Goal: Communication & Community: Ask a question

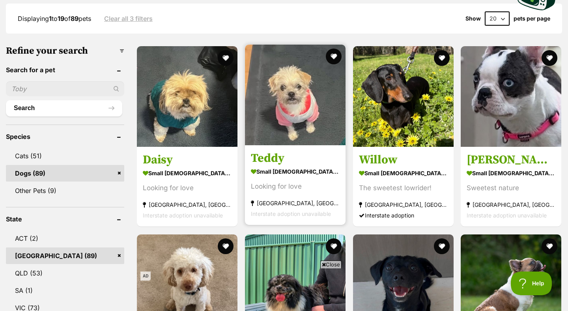
scroll to position [212, 0]
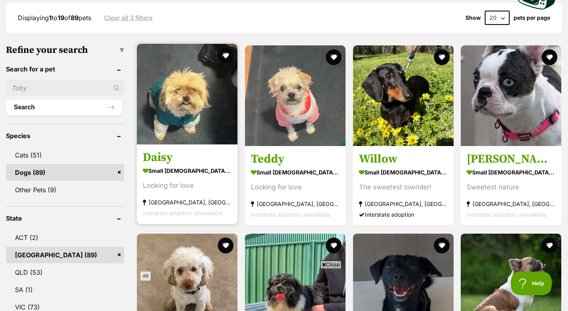
click at [162, 162] on h3 "Daisy" at bounding box center [187, 157] width 89 height 15
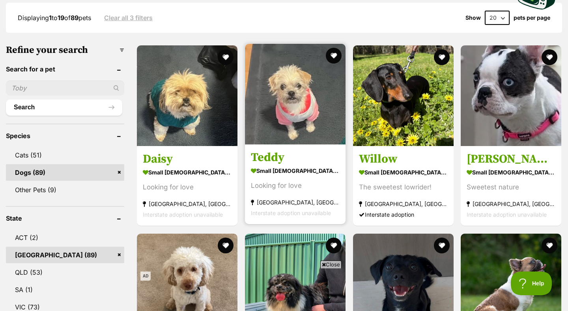
click at [294, 156] on h3 "Teddy" at bounding box center [295, 157] width 89 height 15
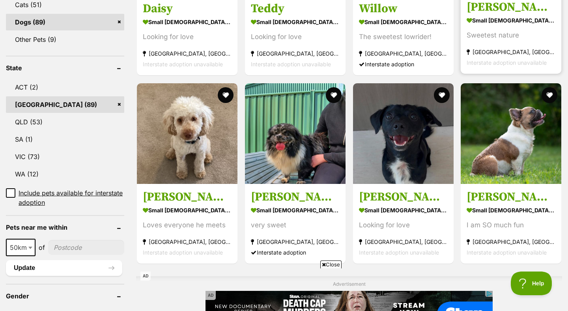
scroll to position [375, 0]
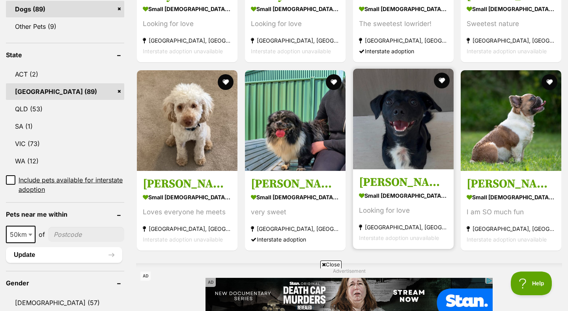
click at [369, 177] on h3 "Johnson" at bounding box center [403, 182] width 89 height 15
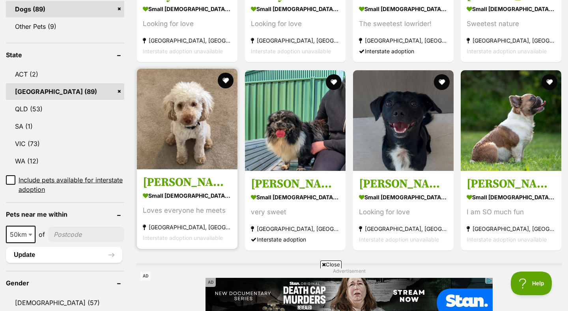
click at [173, 185] on h3 "Georgie" at bounding box center [187, 182] width 89 height 15
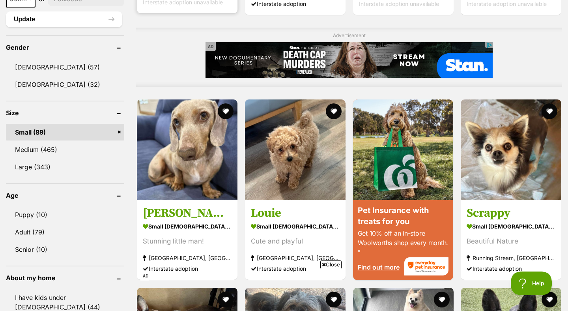
scroll to position [662, 0]
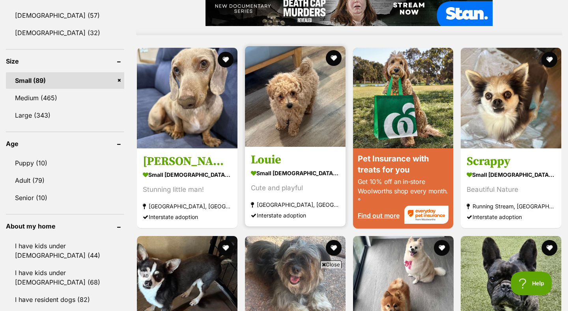
click at [280, 161] on h3 "Louie" at bounding box center [295, 160] width 89 height 15
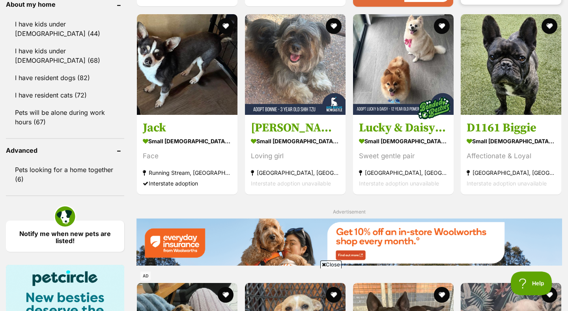
scroll to position [885, 0]
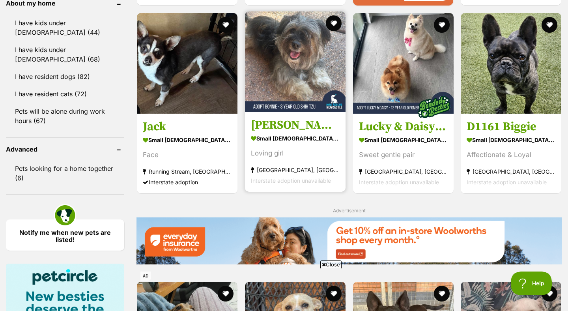
click at [298, 124] on h3 "Bonnie - 3 Year Old Shih Tzu" at bounding box center [295, 124] width 89 height 15
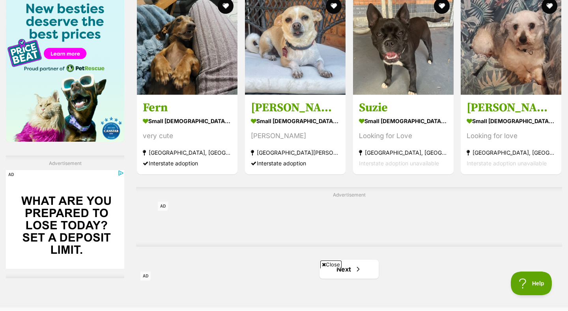
scroll to position [1170, 0]
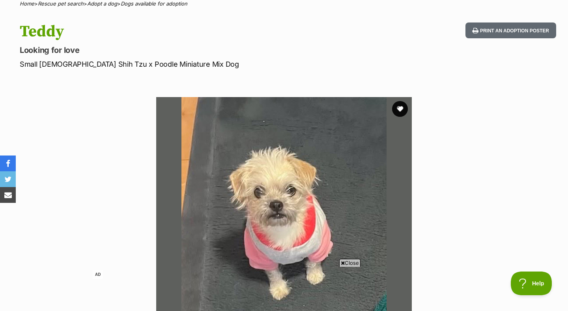
scroll to position [70, 0]
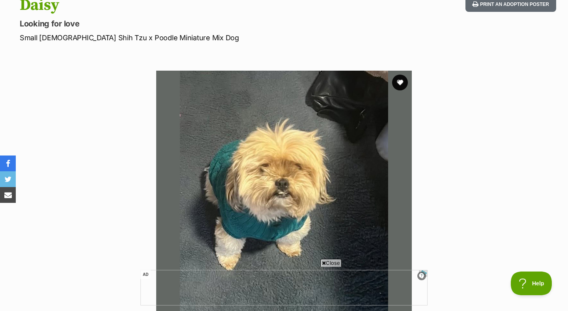
scroll to position [94, 0]
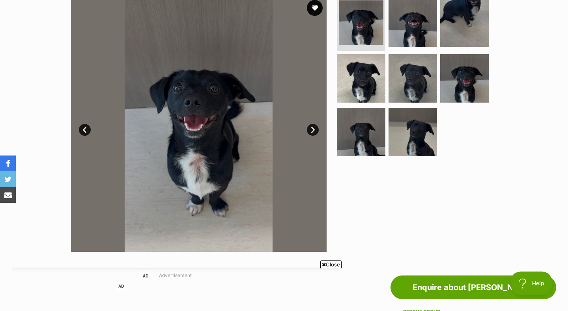
scroll to position [177, 0]
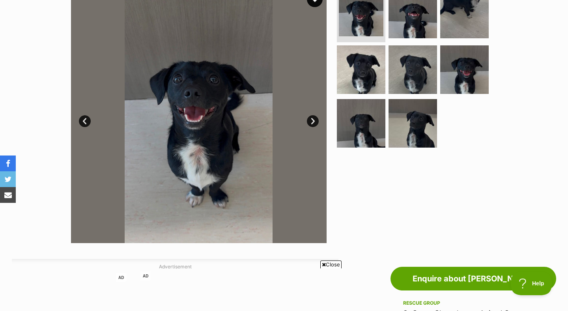
click at [311, 119] on link "Next" at bounding box center [313, 121] width 12 height 12
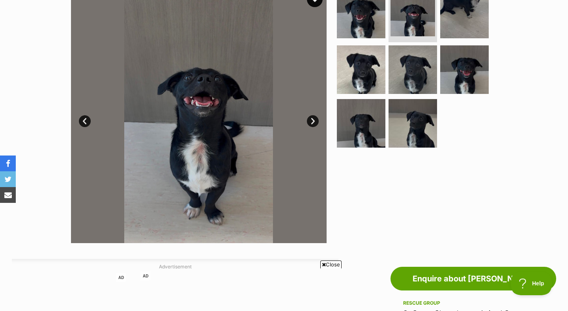
click at [311, 119] on link "Next" at bounding box center [313, 121] width 12 height 12
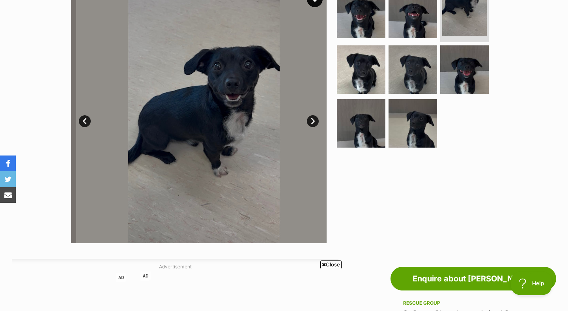
click at [311, 119] on link "Next" at bounding box center [313, 121] width 12 height 12
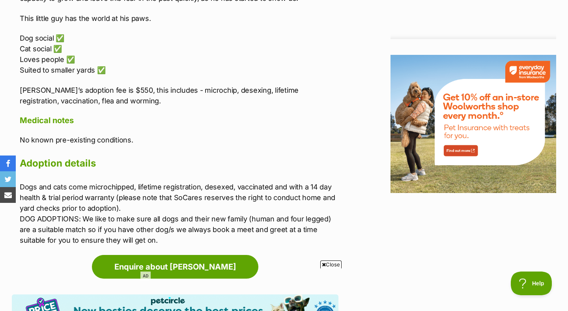
scroll to position [976, 0]
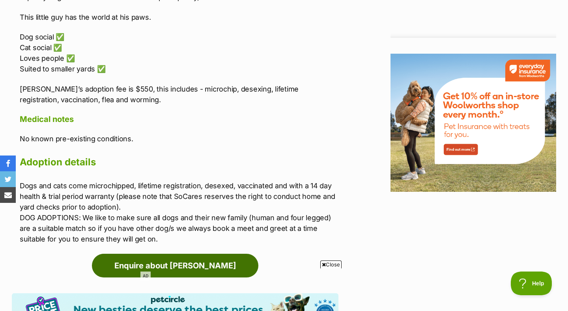
click at [231, 253] on link "Enquire about Johnson" at bounding box center [175, 265] width 166 height 24
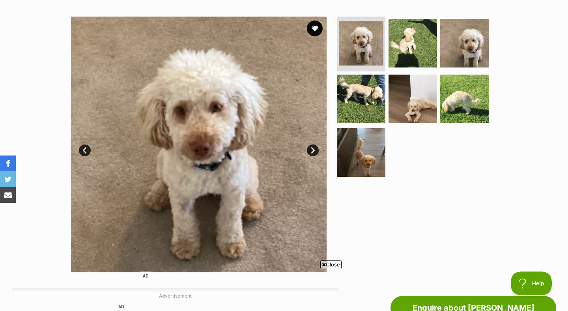
scroll to position [148, 0]
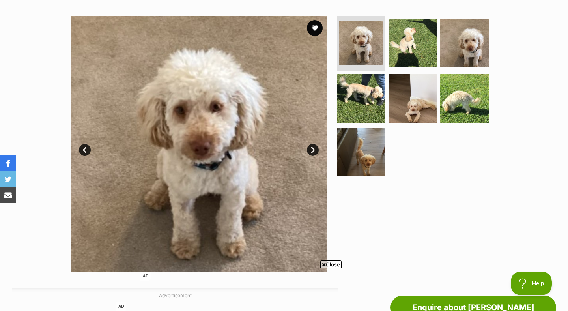
click at [318, 152] on link "Next" at bounding box center [313, 150] width 12 height 12
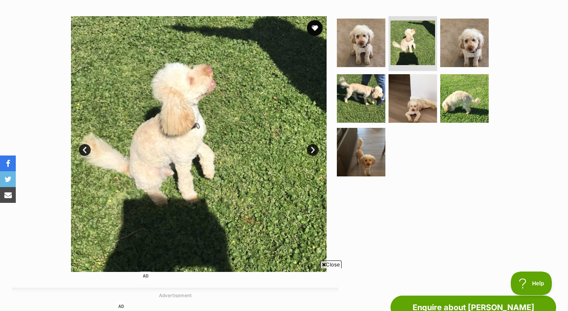
click at [318, 152] on link "Next" at bounding box center [313, 150] width 12 height 12
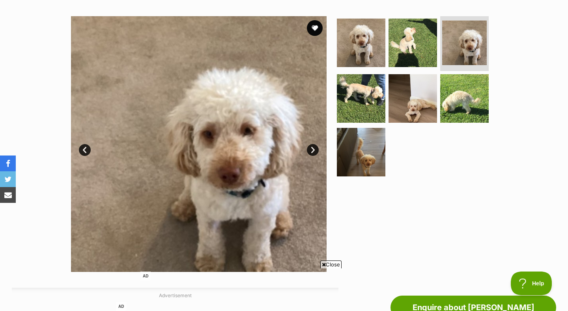
click at [318, 152] on link "Next" at bounding box center [313, 150] width 12 height 12
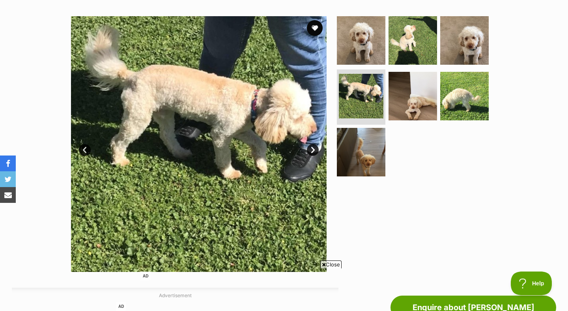
click at [318, 152] on link "Next" at bounding box center [313, 150] width 12 height 12
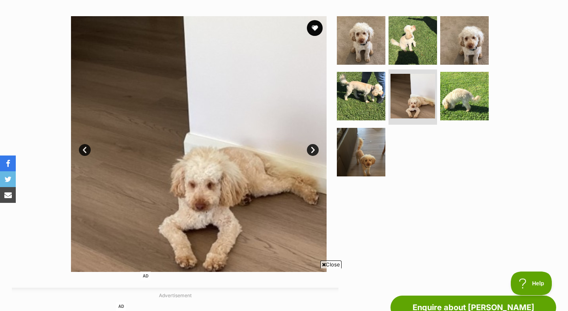
scroll to position [0, 0]
click at [318, 152] on link "Next" at bounding box center [313, 150] width 12 height 12
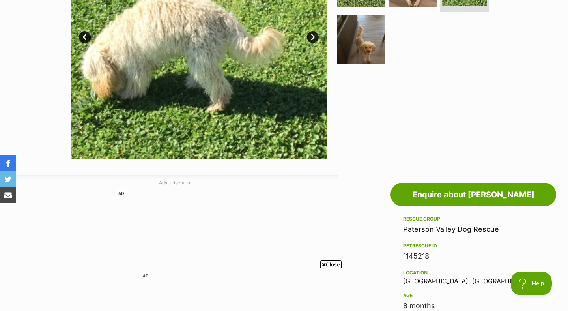
scroll to position [418, 0]
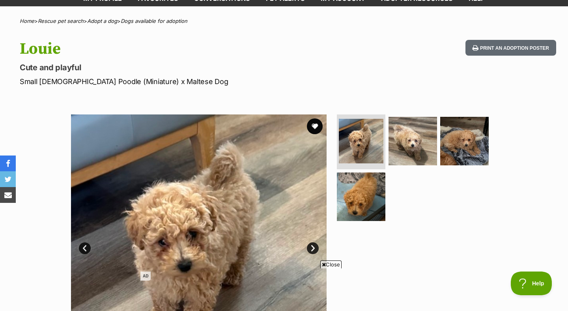
scroll to position [59, 0]
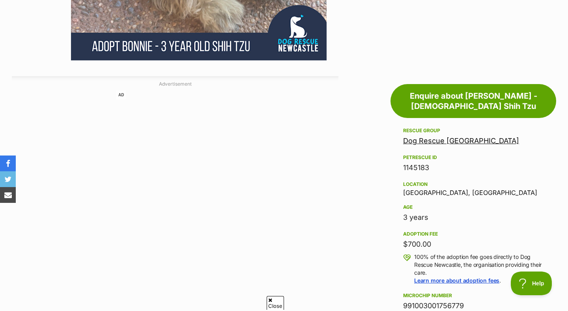
scroll to position [451, 0]
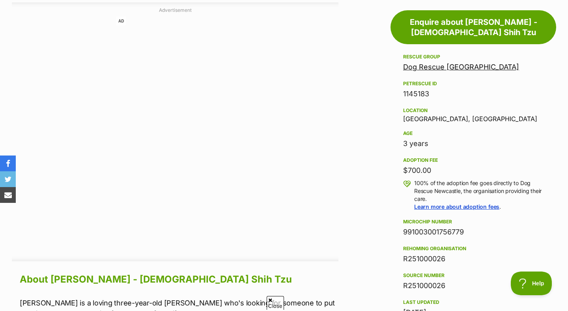
click at [415, 106] on div "Location [GEOGRAPHIC_DATA], [GEOGRAPHIC_DATA]" at bounding box center [473, 114] width 140 height 17
click at [415, 106] on div "Location Cessnock, NSW" at bounding box center [473, 114] width 140 height 17
copy div "Cessnock"
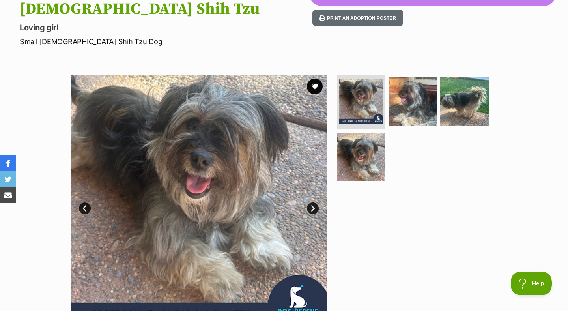
scroll to position [0, 0]
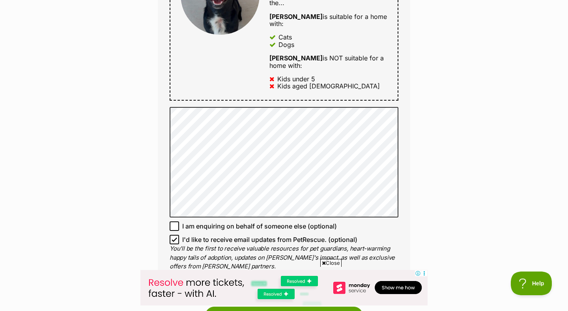
click at [284, 302] on img at bounding box center [283, 286] width 287 height 35
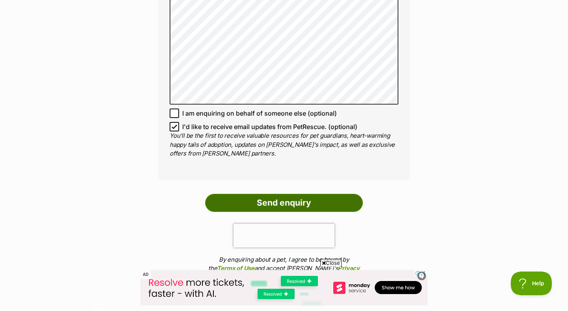
click at [285, 194] on input "Send enquiry" at bounding box center [284, 203] width 158 height 18
